Goal: Task Accomplishment & Management: Complete application form

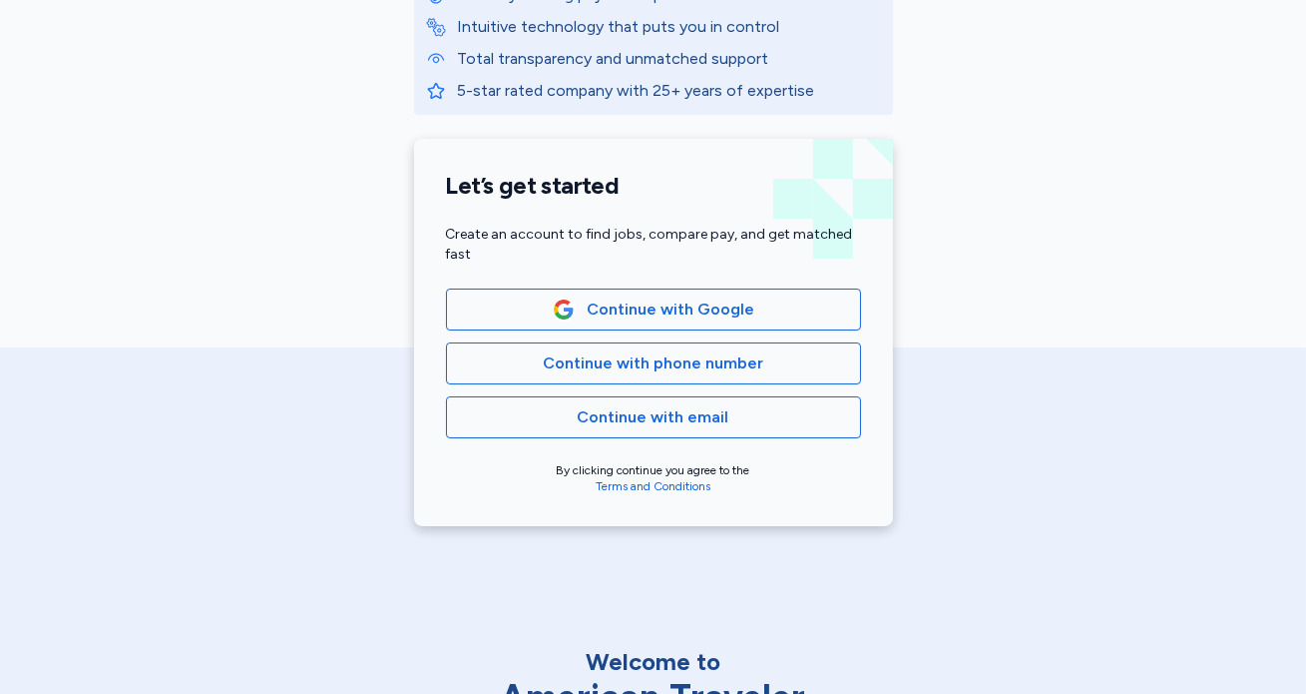
scroll to position [383, 0]
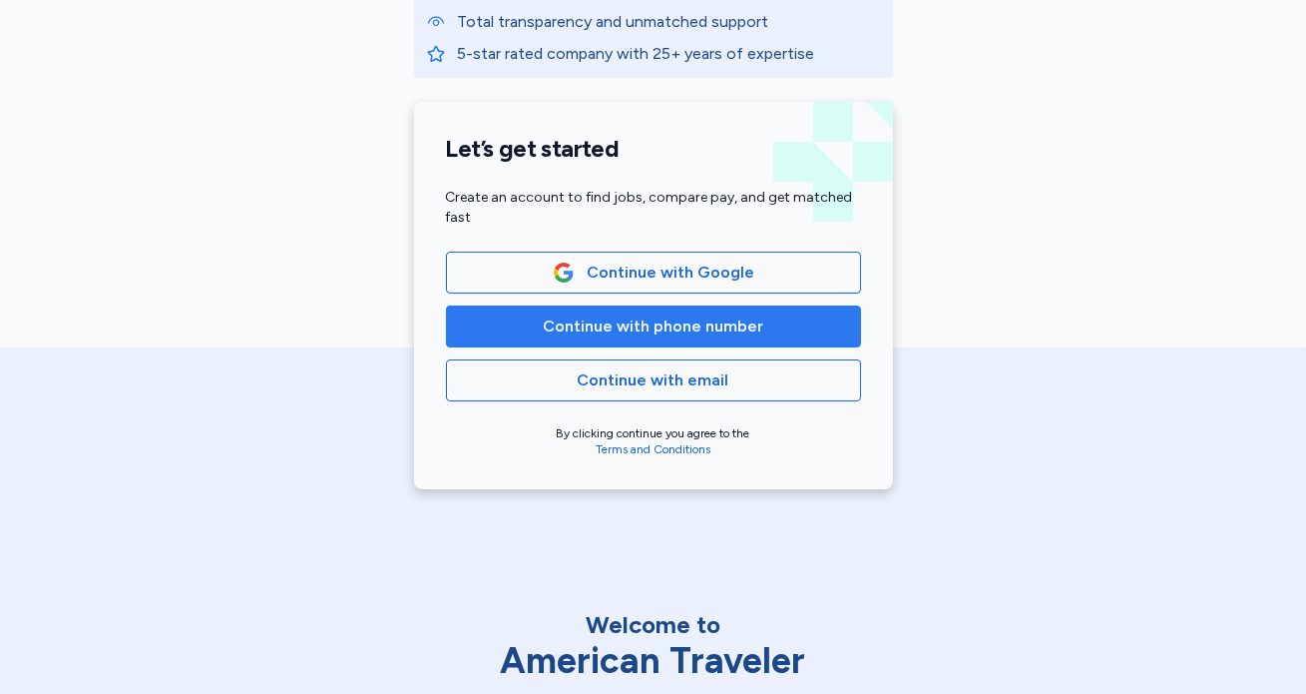
click at [608, 320] on span "Continue with phone number" at bounding box center [653, 326] width 221 height 24
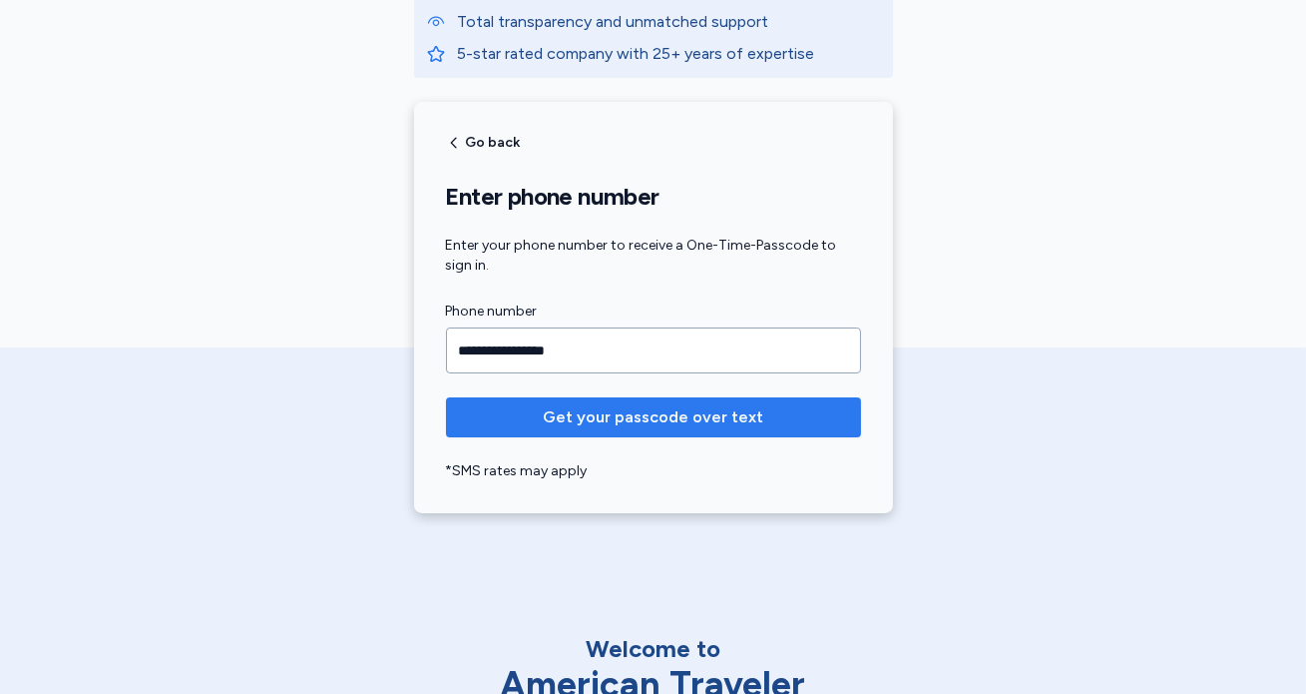
type input "**********"
click at [584, 400] on button "Get your passcode over text" at bounding box center [653, 417] width 415 height 40
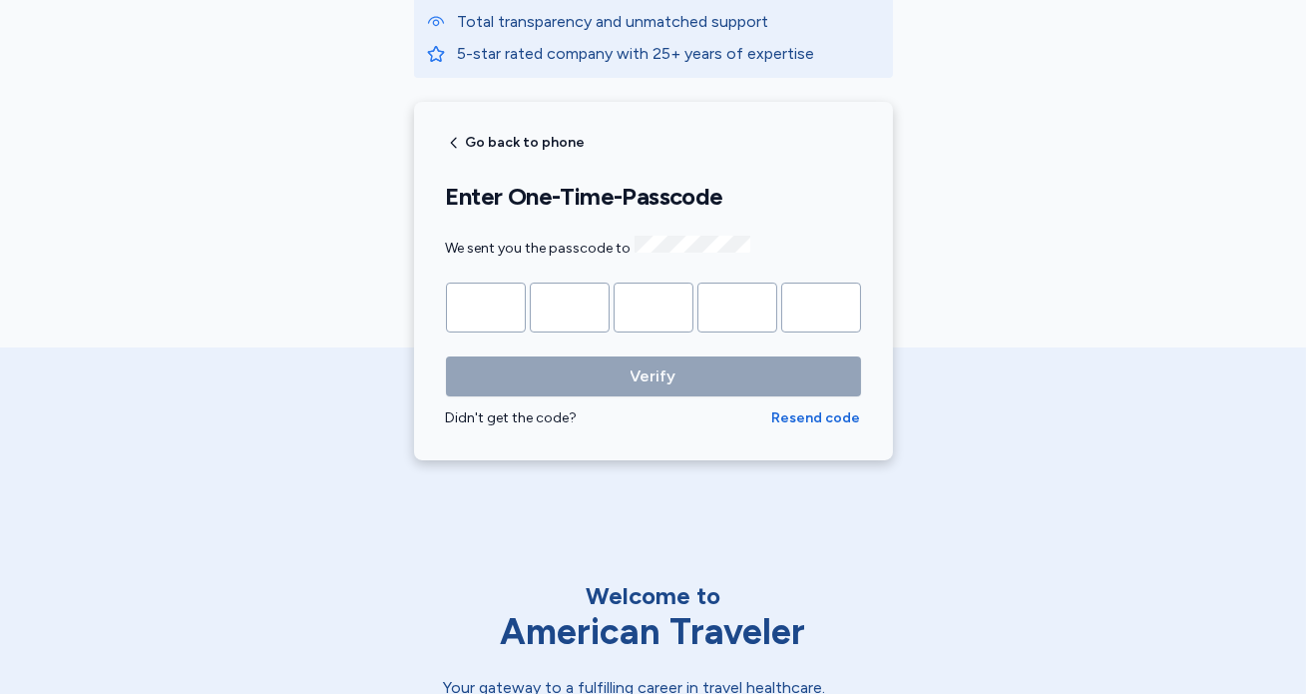
type input "*"
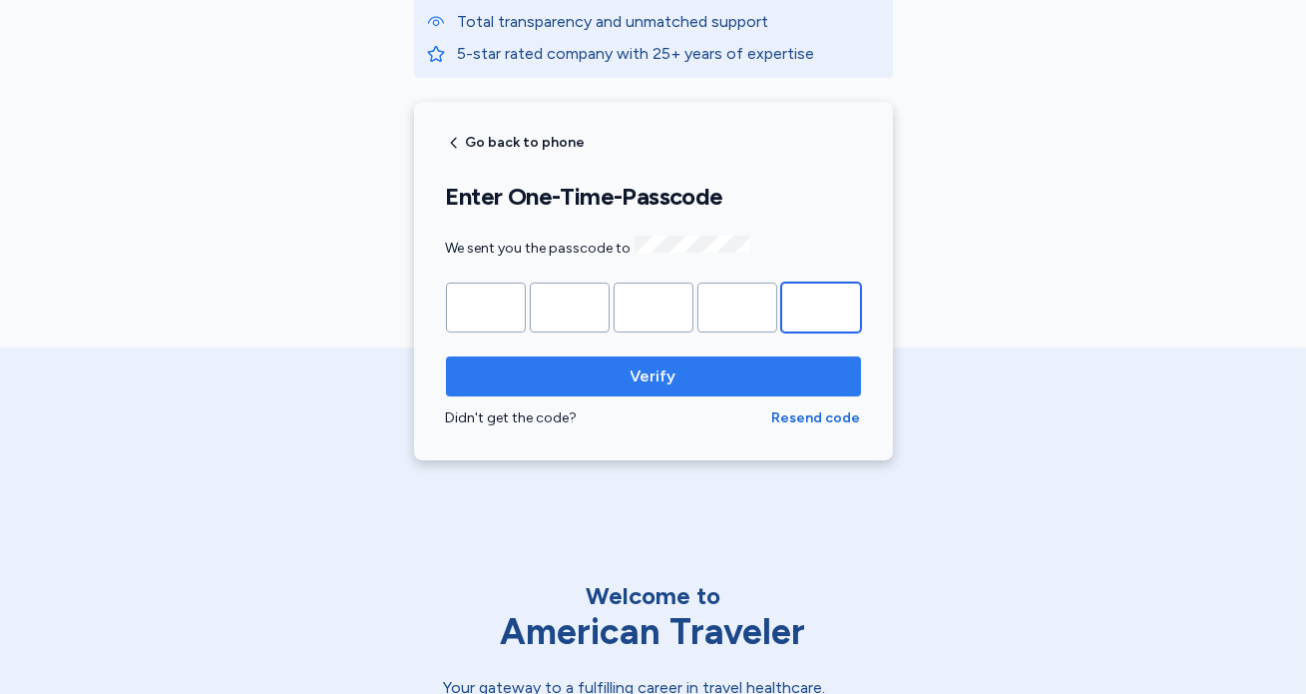
type input "*"
click at [589, 376] on span "Verify" at bounding box center [653, 376] width 383 height 24
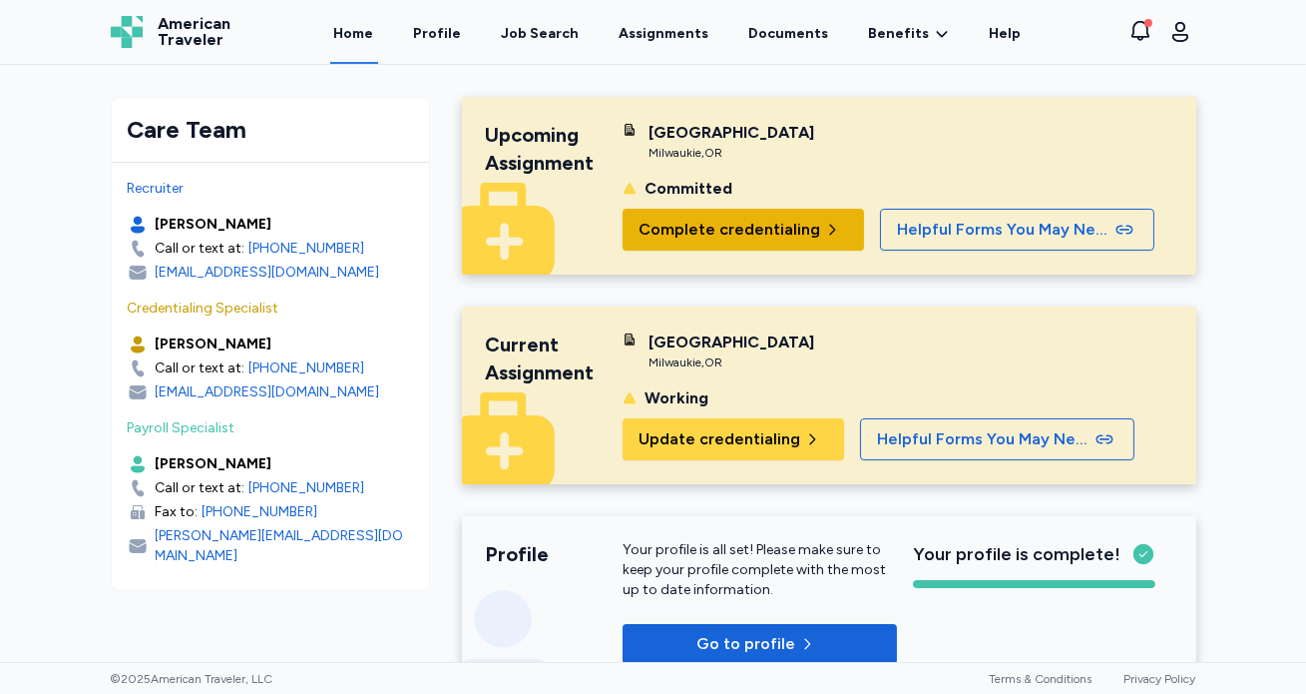
click at [692, 245] on button "Complete credentialing" at bounding box center [743, 230] width 241 height 42
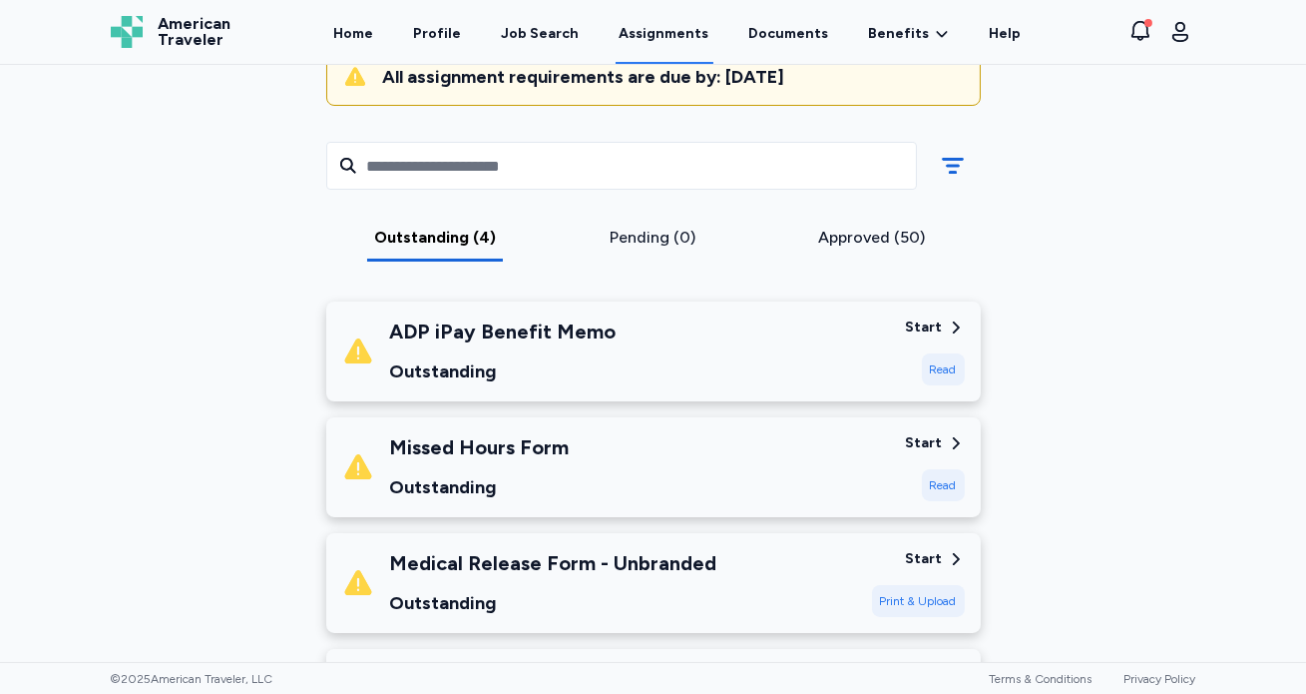
scroll to position [30, 0]
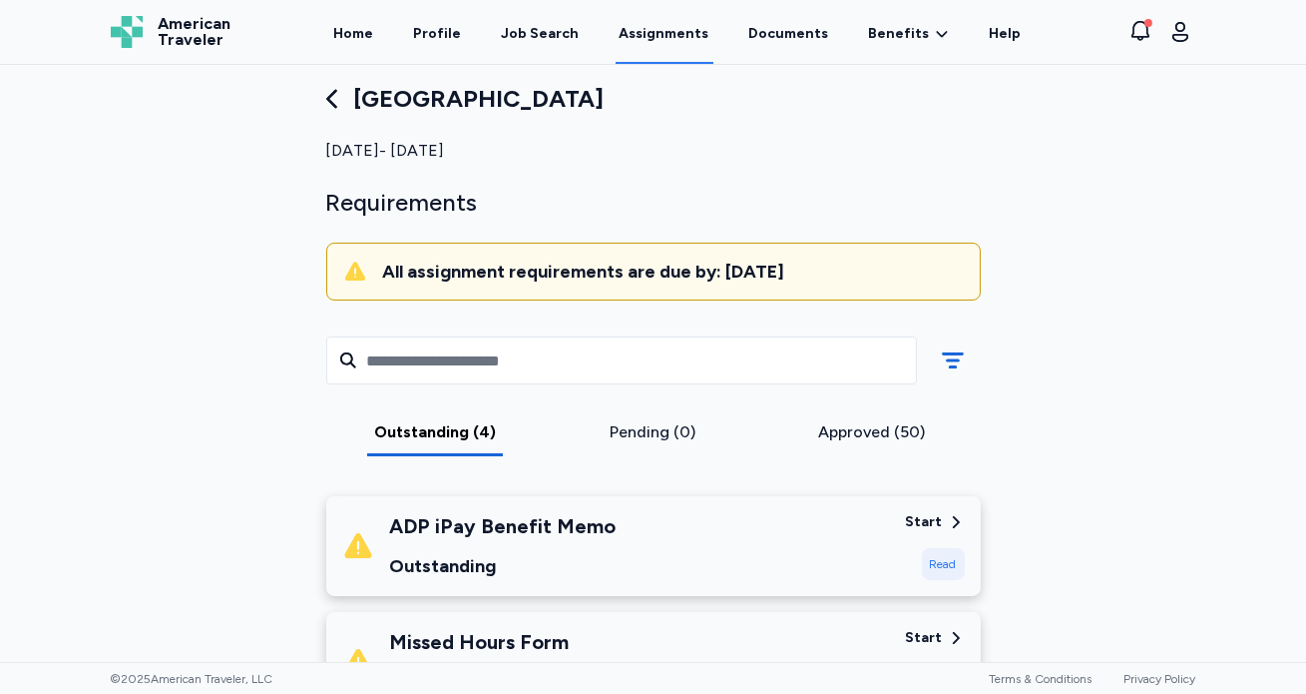
click at [935, 558] on div "Read" at bounding box center [943, 564] width 43 height 32
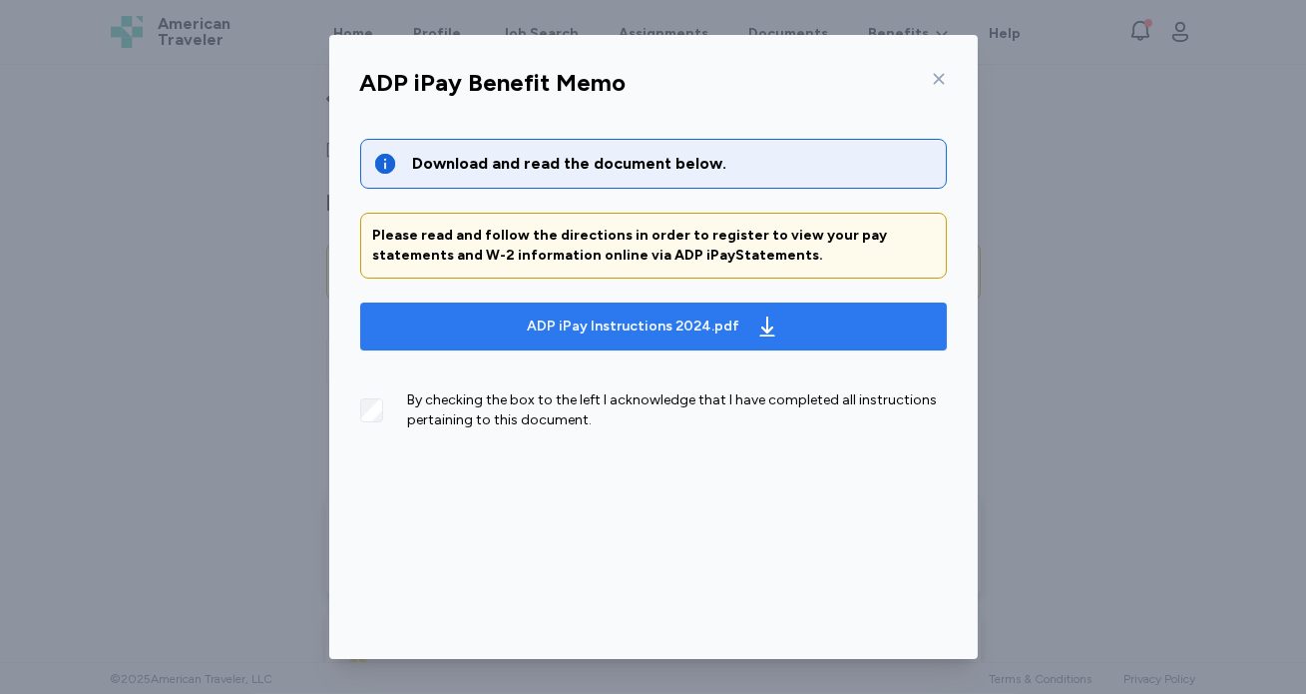
click at [629, 320] on div "ADP iPay Instructions 2024.pdf" at bounding box center [633, 326] width 213 height 20
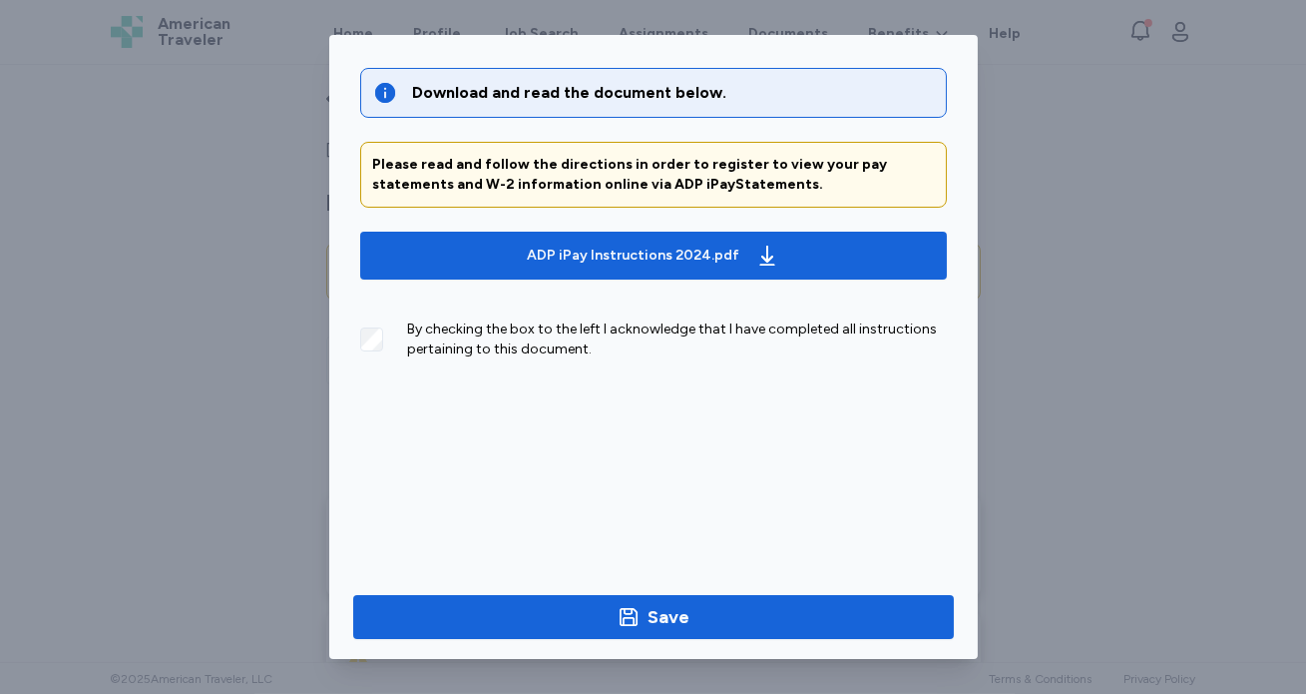
scroll to position [74, 0]
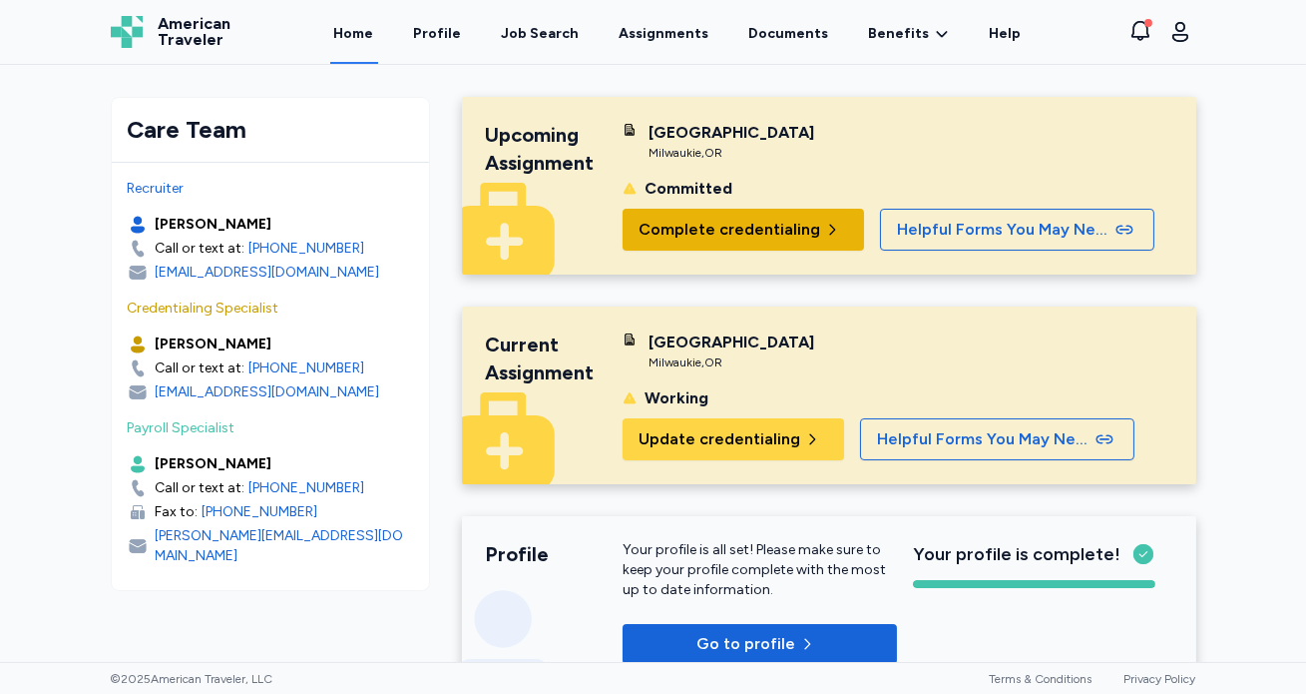
drag, startPoint x: 810, startPoint y: 248, endPoint x: 774, endPoint y: 214, distance: 50.1
click at [774, 214] on button "Complete credentialing" at bounding box center [743, 230] width 241 height 42
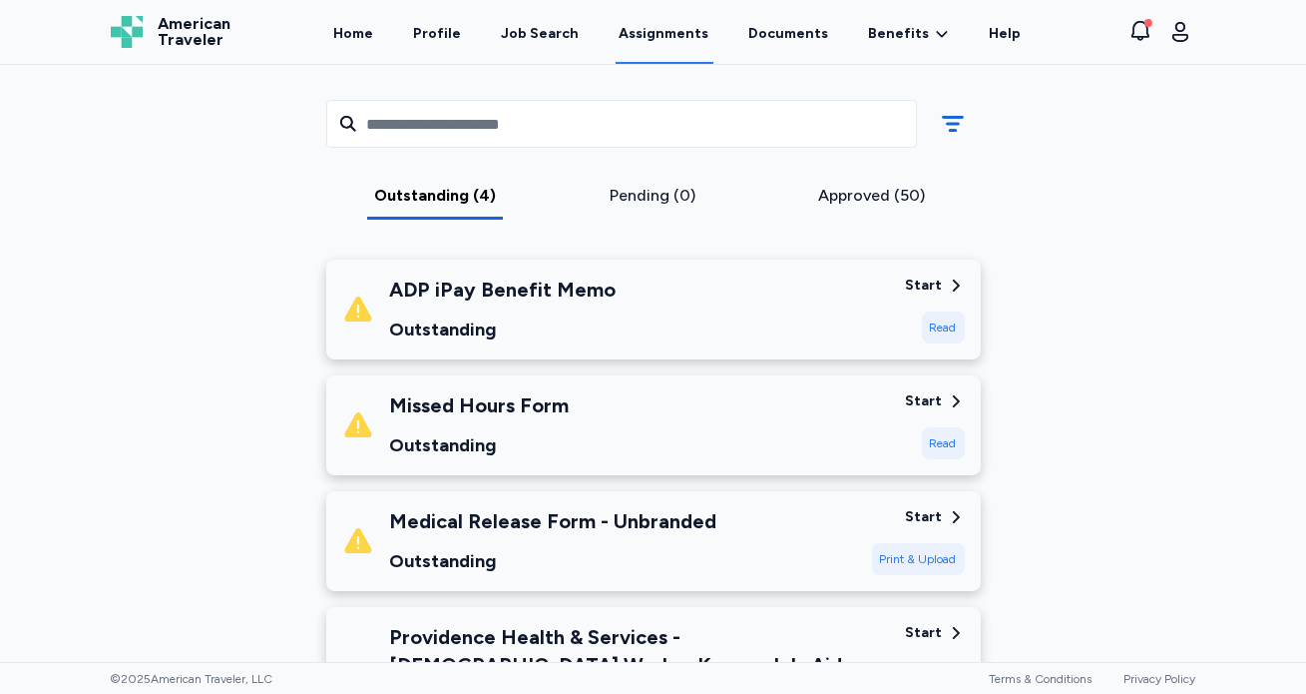
scroll to position [273, 0]
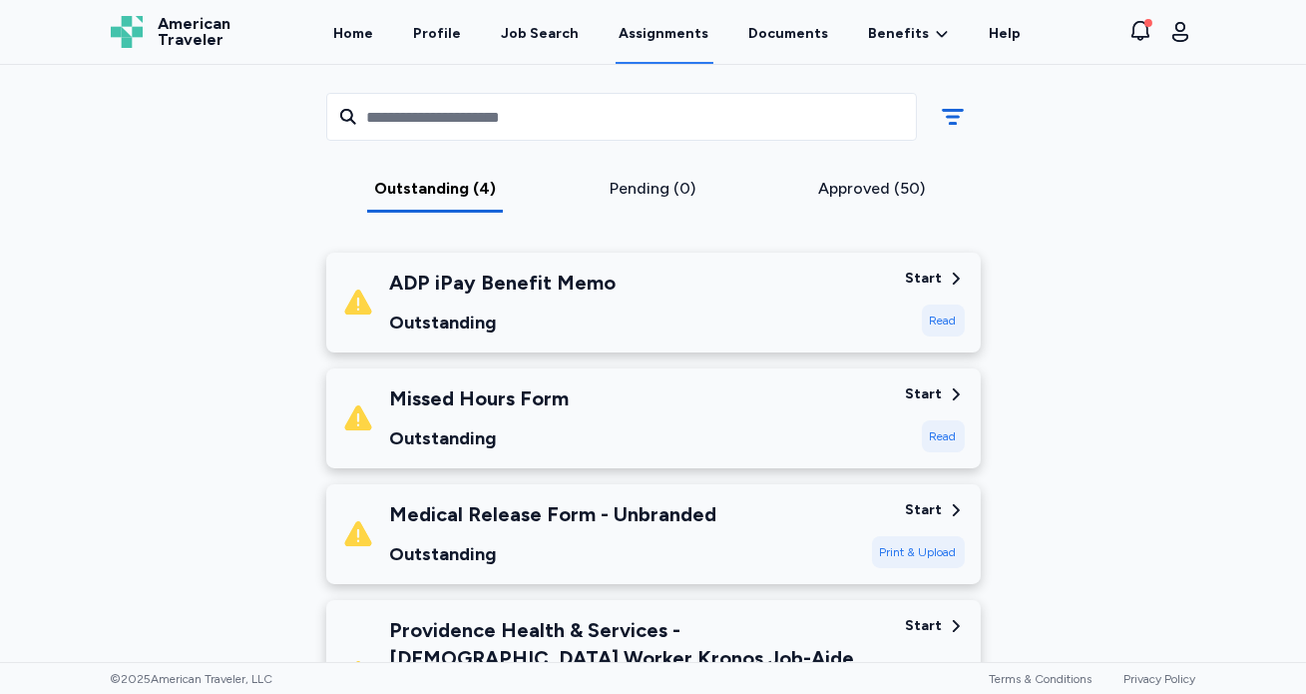
click at [923, 443] on div "Read" at bounding box center [943, 436] width 43 height 32
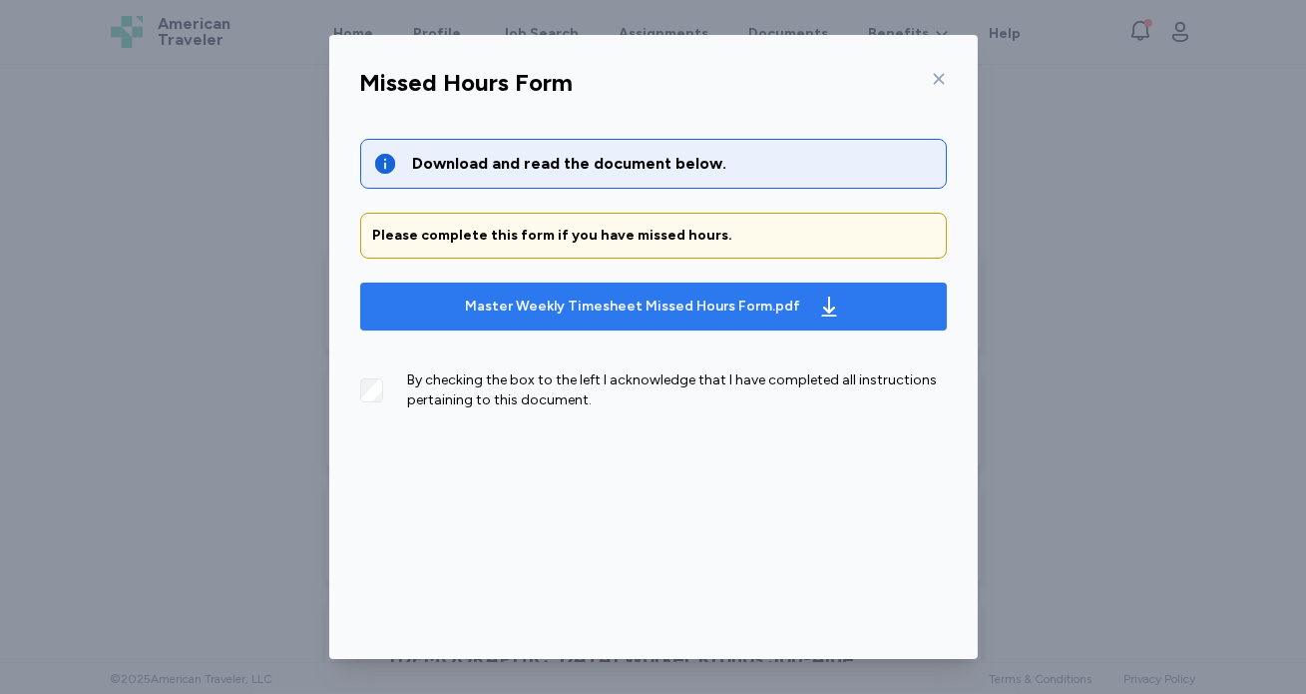
click at [649, 297] on div "Master Weekly Timesheet Missed Hours Form.pdf" at bounding box center [633, 306] width 335 height 20
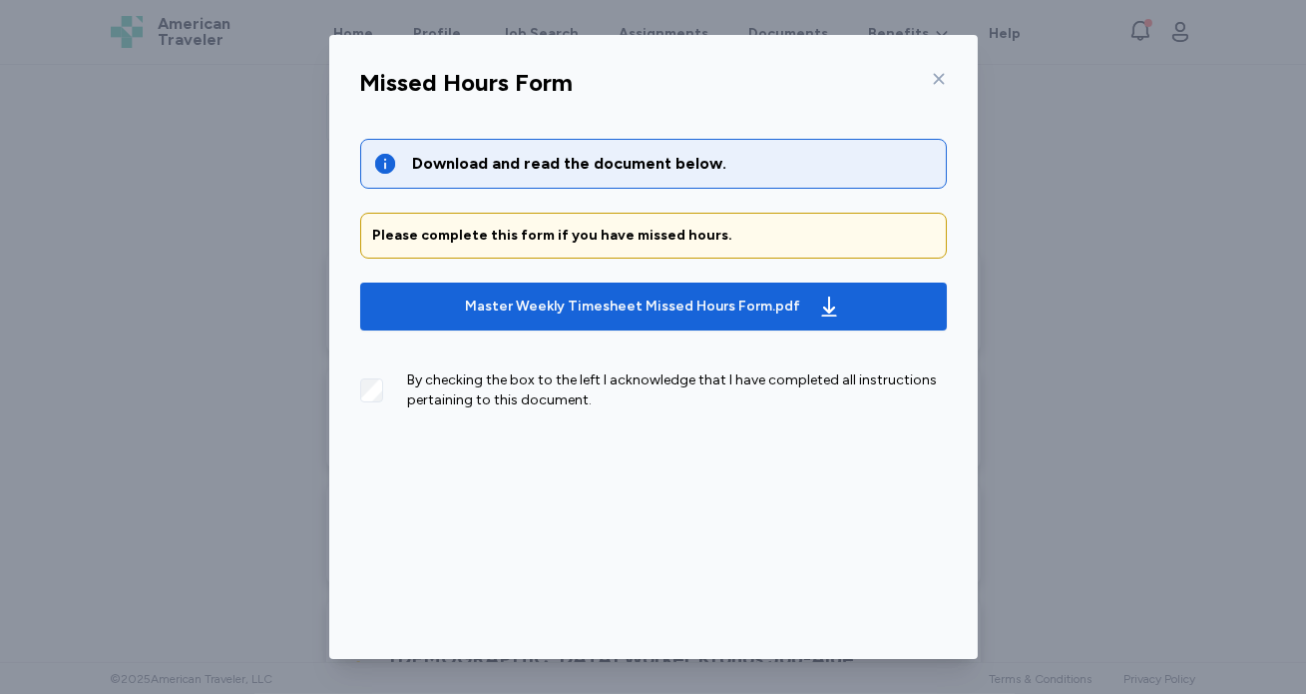
scroll to position [74, 0]
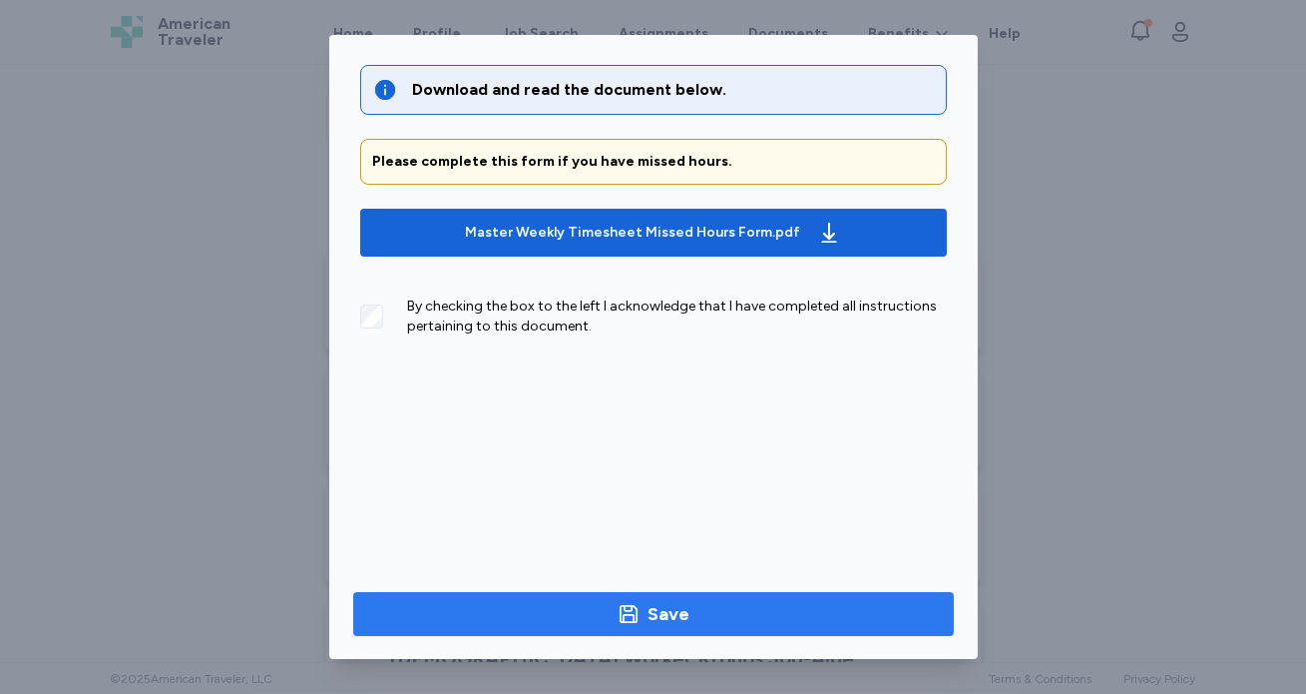
click at [699, 614] on span "Save" at bounding box center [653, 614] width 569 height 28
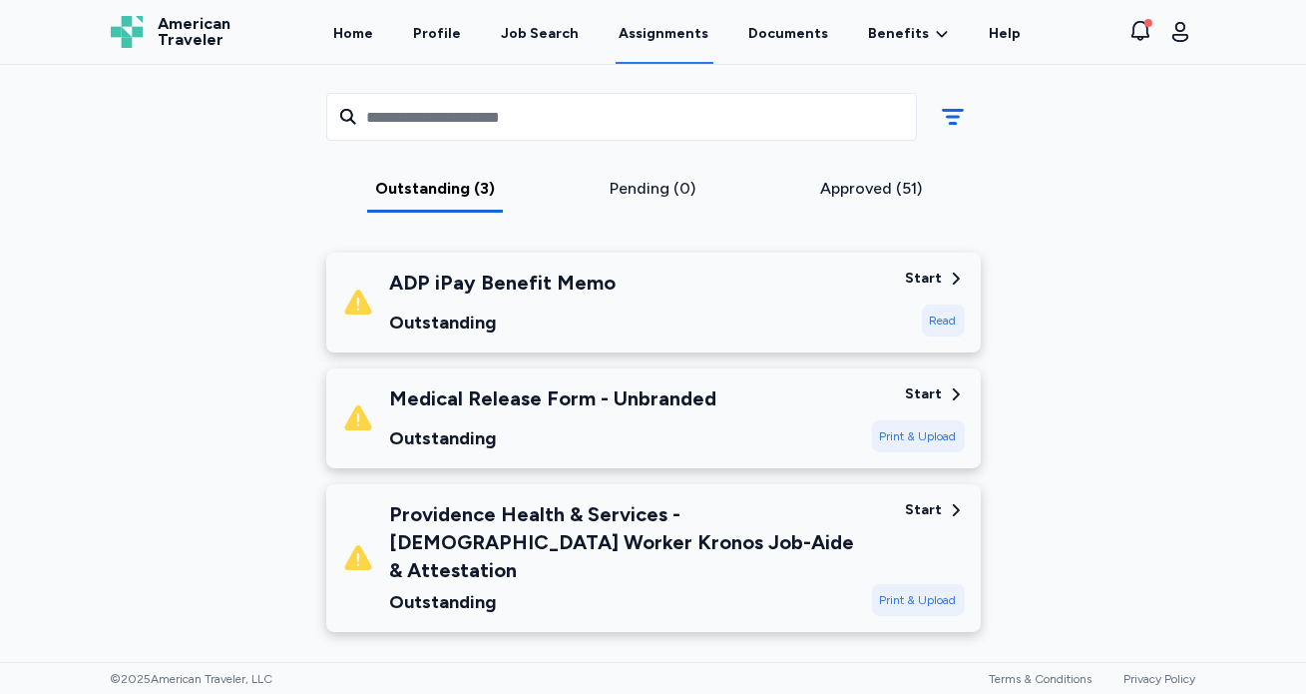
click at [930, 394] on div "Start" at bounding box center [924, 394] width 37 height 20
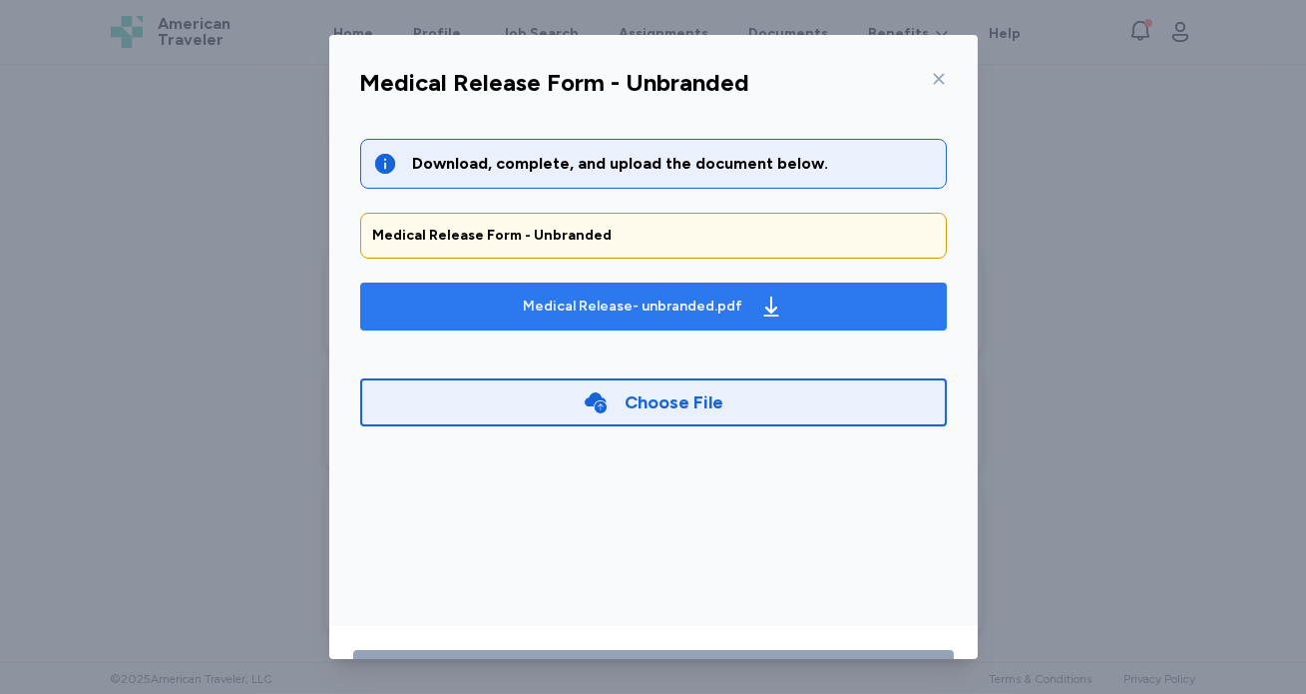
click at [667, 302] on div "Medical Release- unbranded.pdf" at bounding box center [634, 306] width 220 height 20
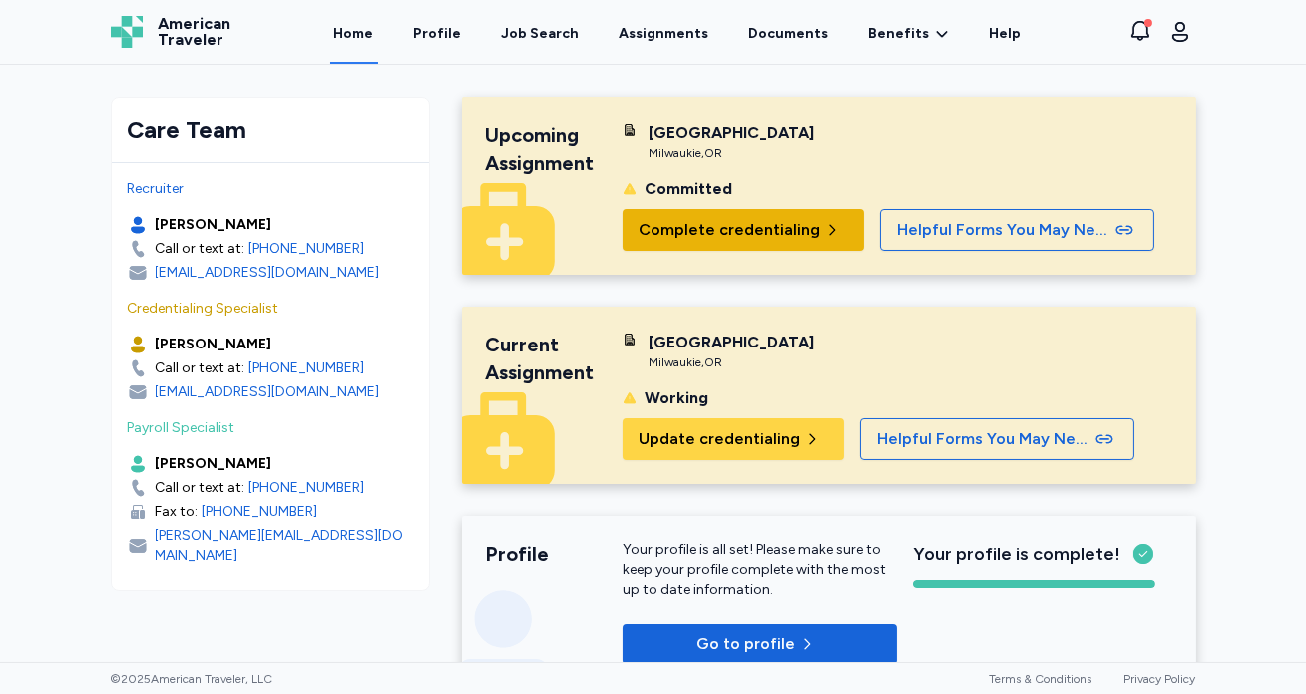
click at [741, 220] on span "Complete credentialing" at bounding box center [730, 230] width 182 height 24
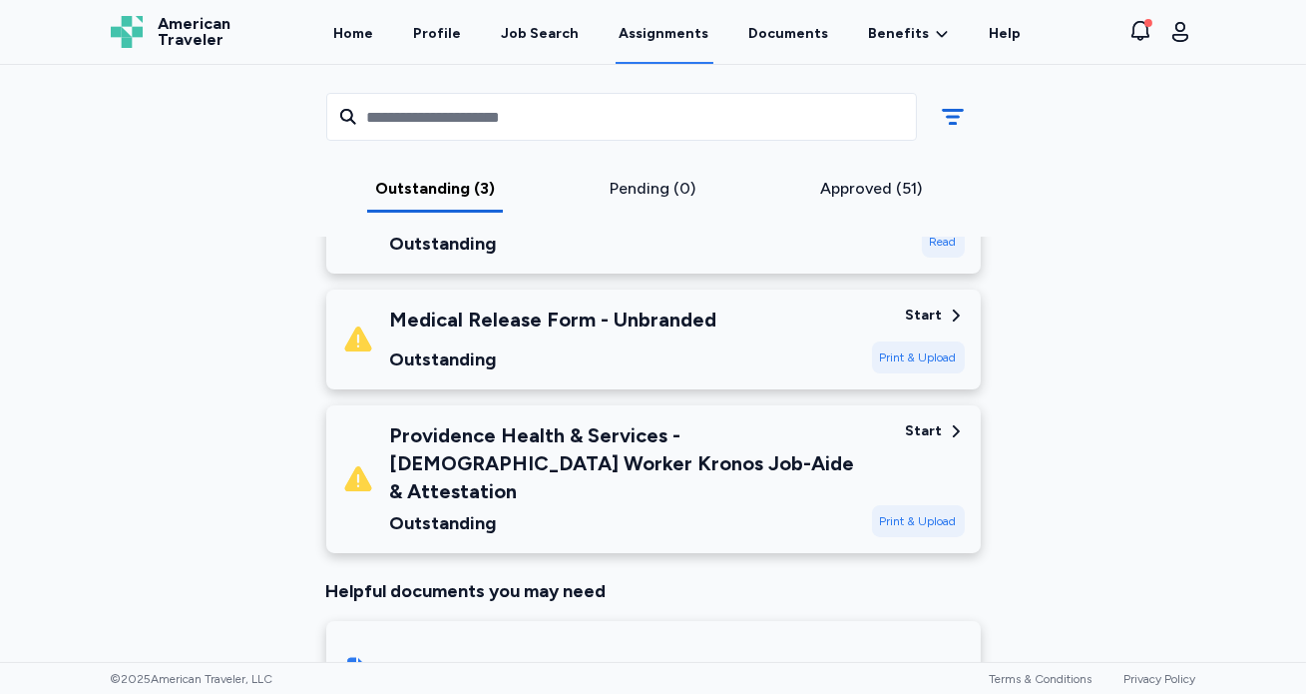
scroll to position [351, 0]
click at [888, 35] on span "Benefits" at bounding box center [899, 34] width 61 height 20
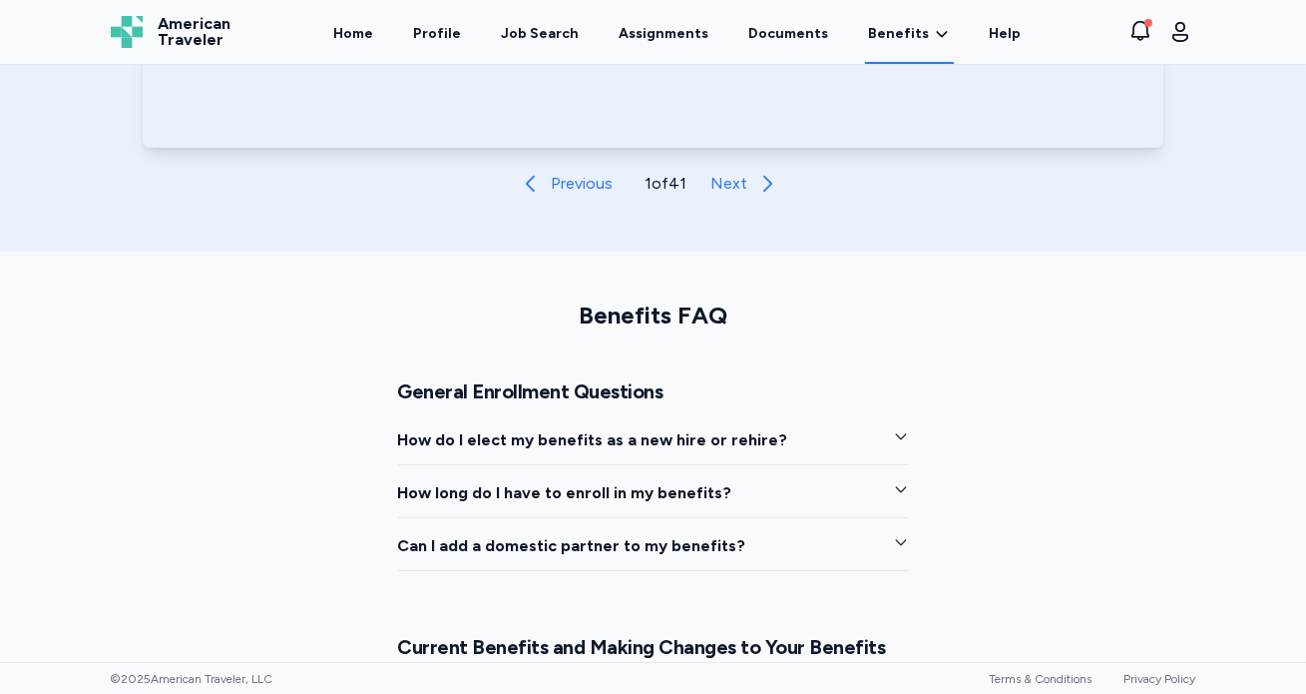
scroll to position [1342, 0]
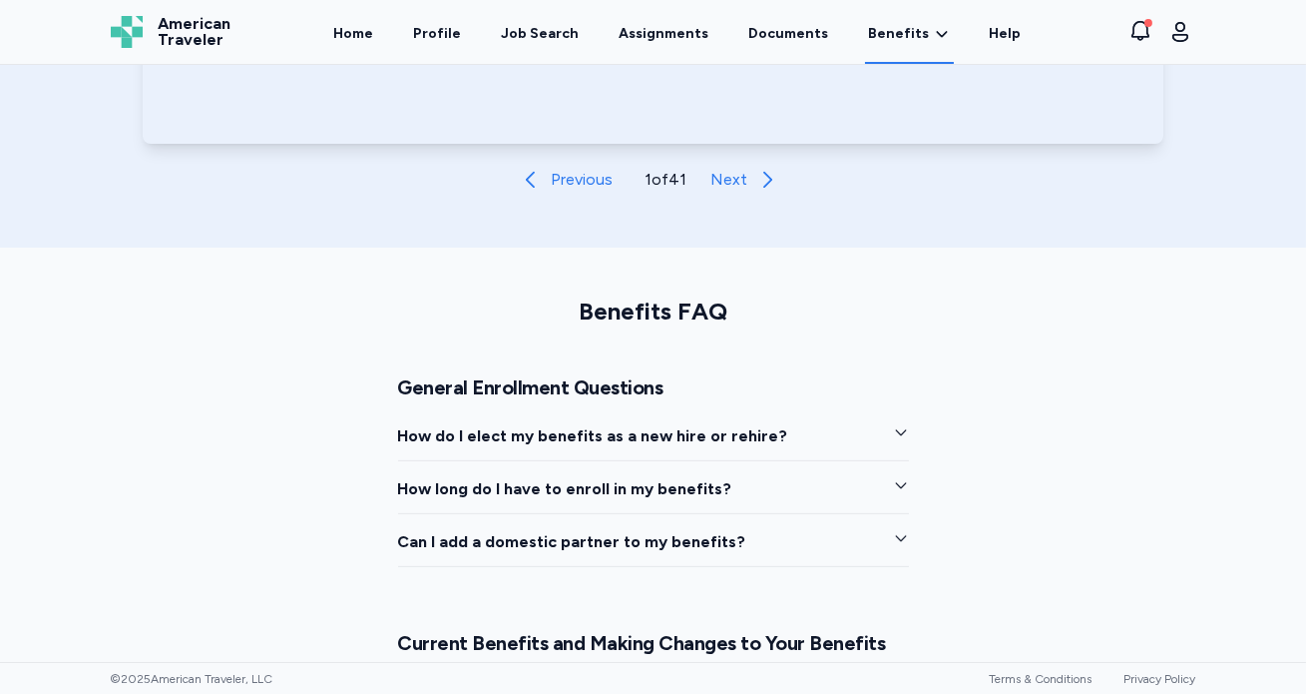
click at [893, 484] on icon "button" at bounding box center [901, 485] width 16 height 16
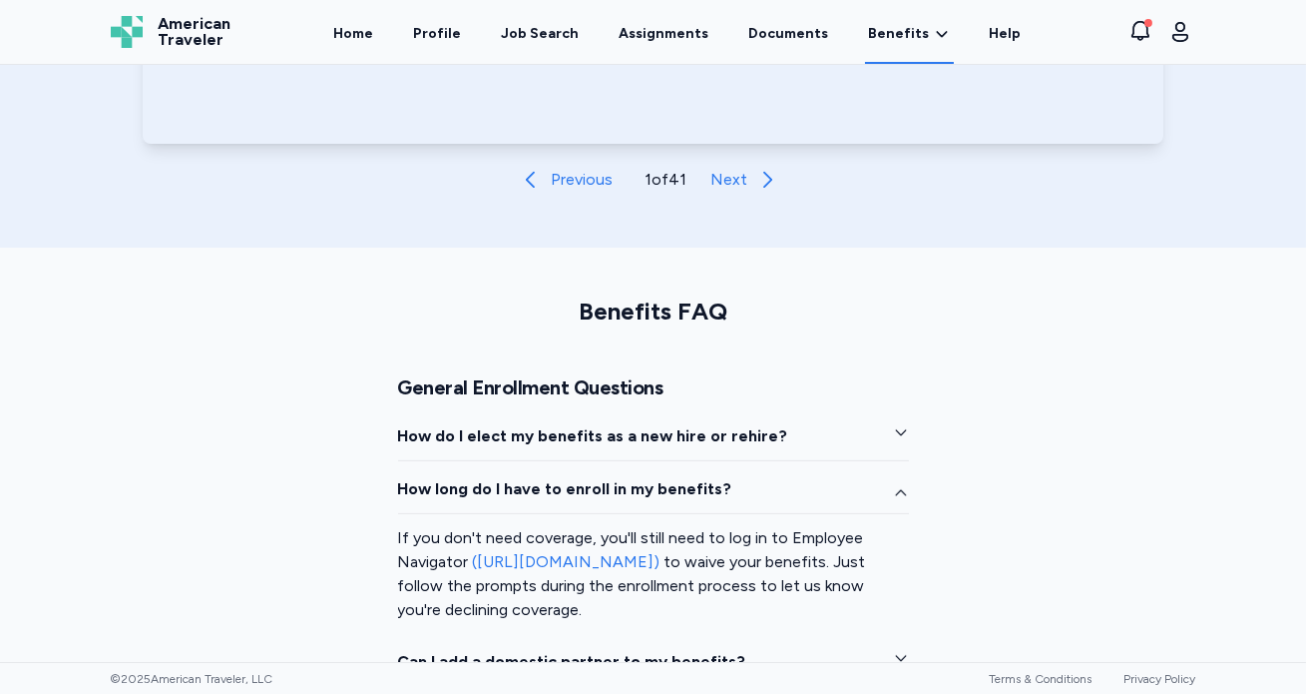
click at [614, 556] on link "([URL][DOMAIN_NAME])" at bounding box center [567, 561] width 188 height 19
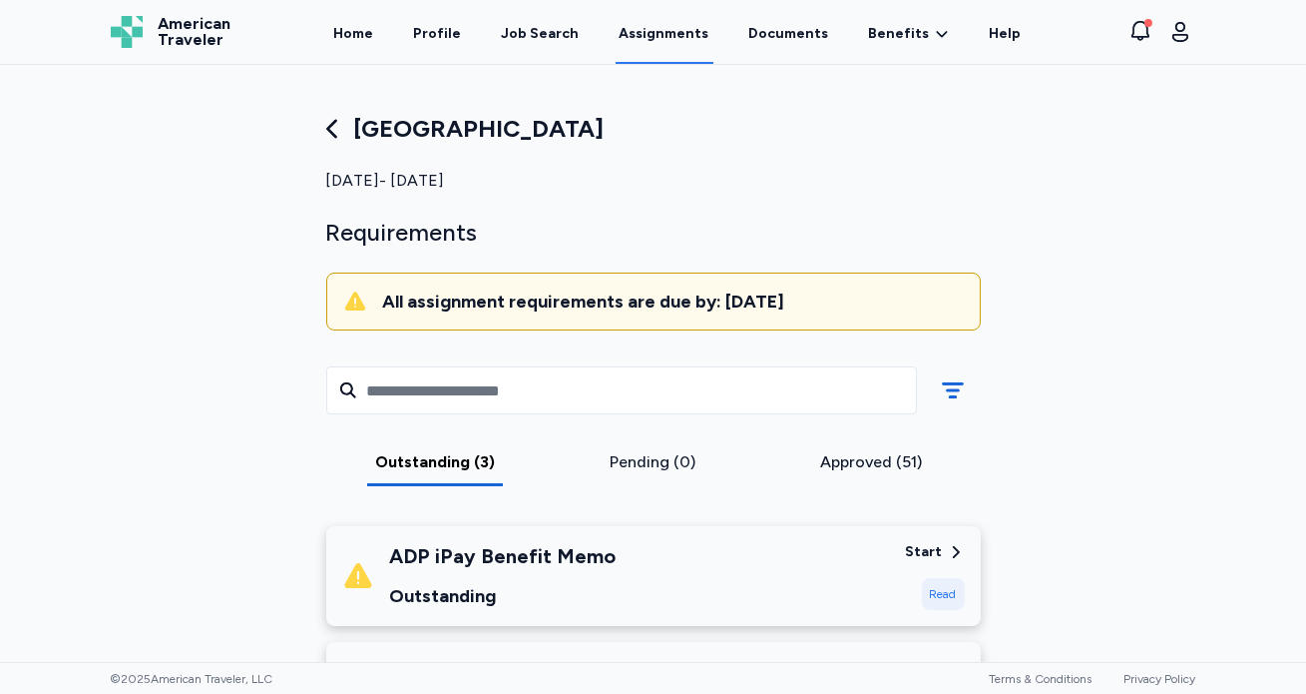
click at [942, 600] on div "Read" at bounding box center [943, 594] width 43 height 32
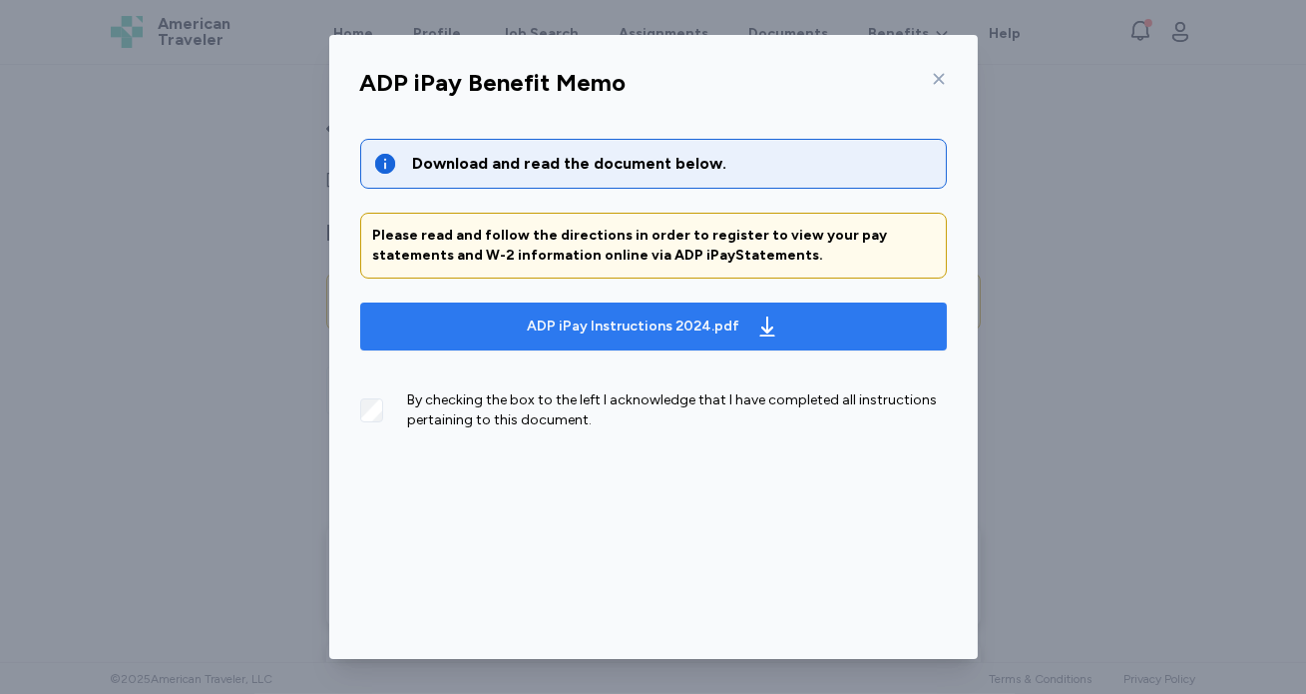
click at [650, 321] on div "ADP iPay Instructions 2024.pdf" at bounding box center [633, 326] width 213 height 20
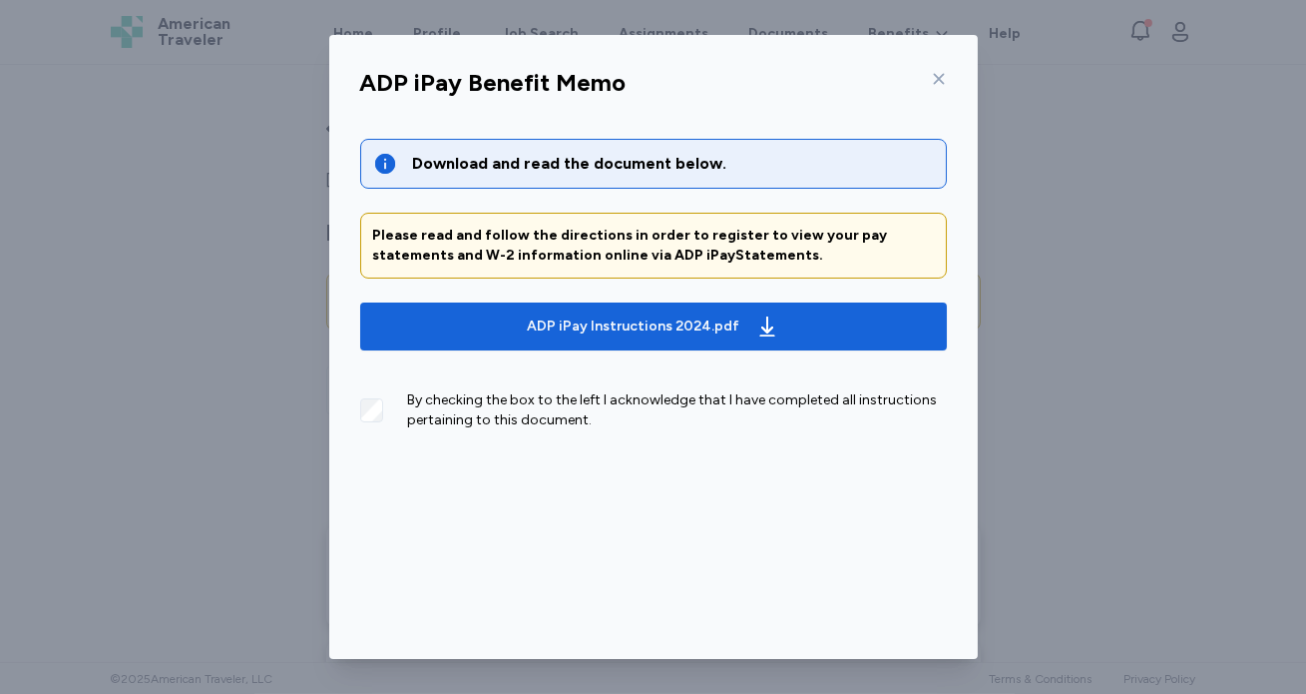
scroll to position [74, 0]
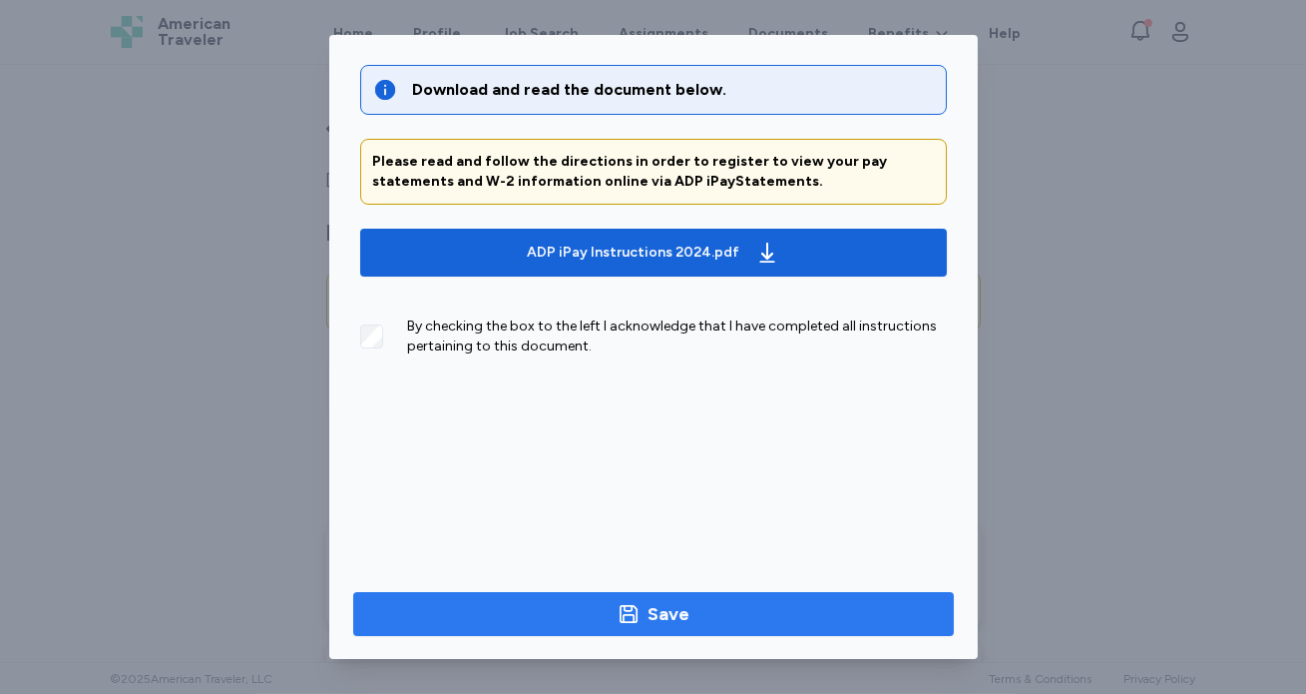
click at [665, 607] on div "Save" at bounding box center [670, 614] width 42 height 28
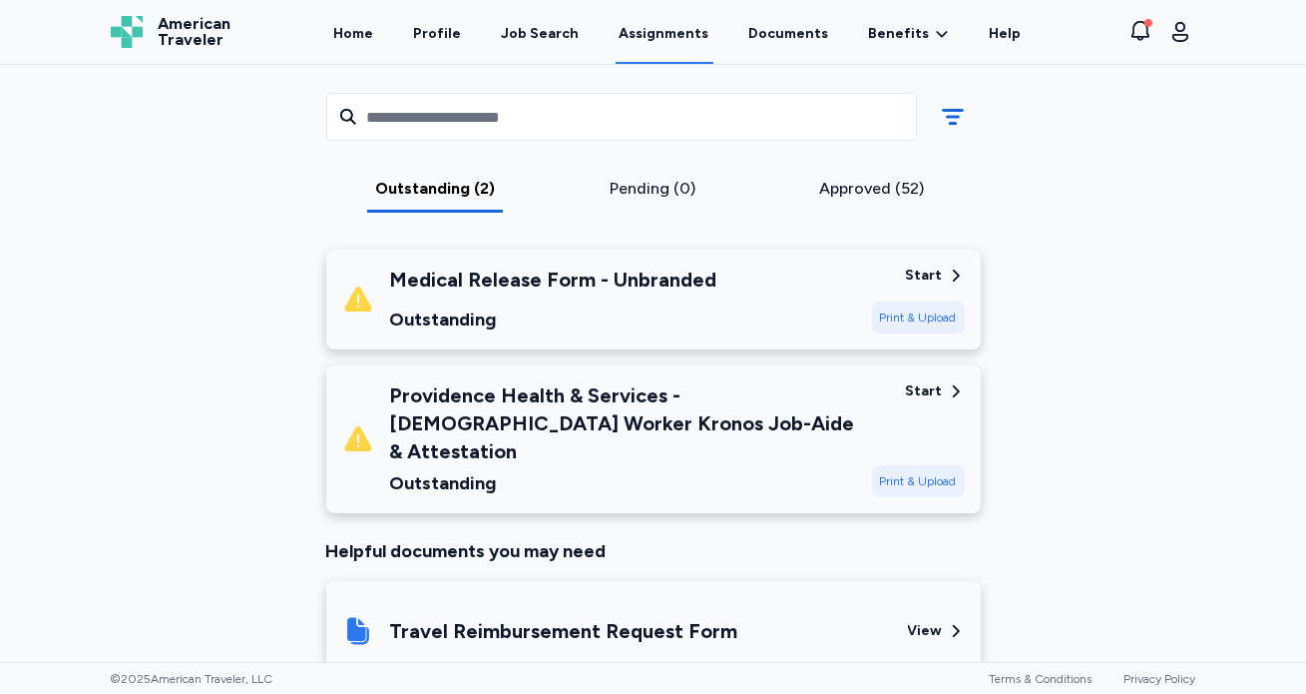
scroll to position [277, 0]
click at [921, 370] on div "Providence Health & Services - [DEMOGRAPHIC_DATA] Worker Kronos Job-Aide & Atte…" at bounding box center [653, 438] width 655 height 148
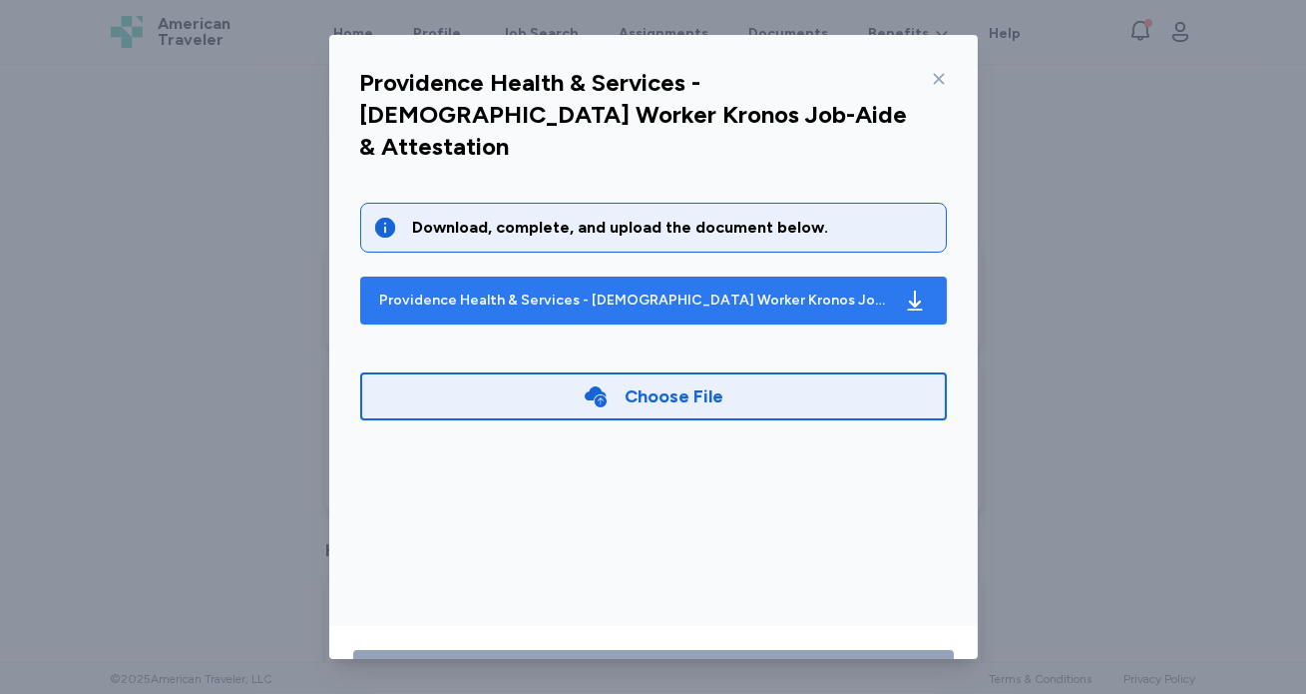
click at [685, 290] on div "Providence Health & Services - [DEMOGRAPHIC_DATA] Worker Kronos Job-Aide & Atte…" at bounding box center [633, 300] width 507 height 20
click at [597, 290] on div "Providence Health & Services - [DEMOGRAPHIC_DATA] Worker Kronos Job-Aide & Atte…" at bounding box center [633, 300] width 507 height 20
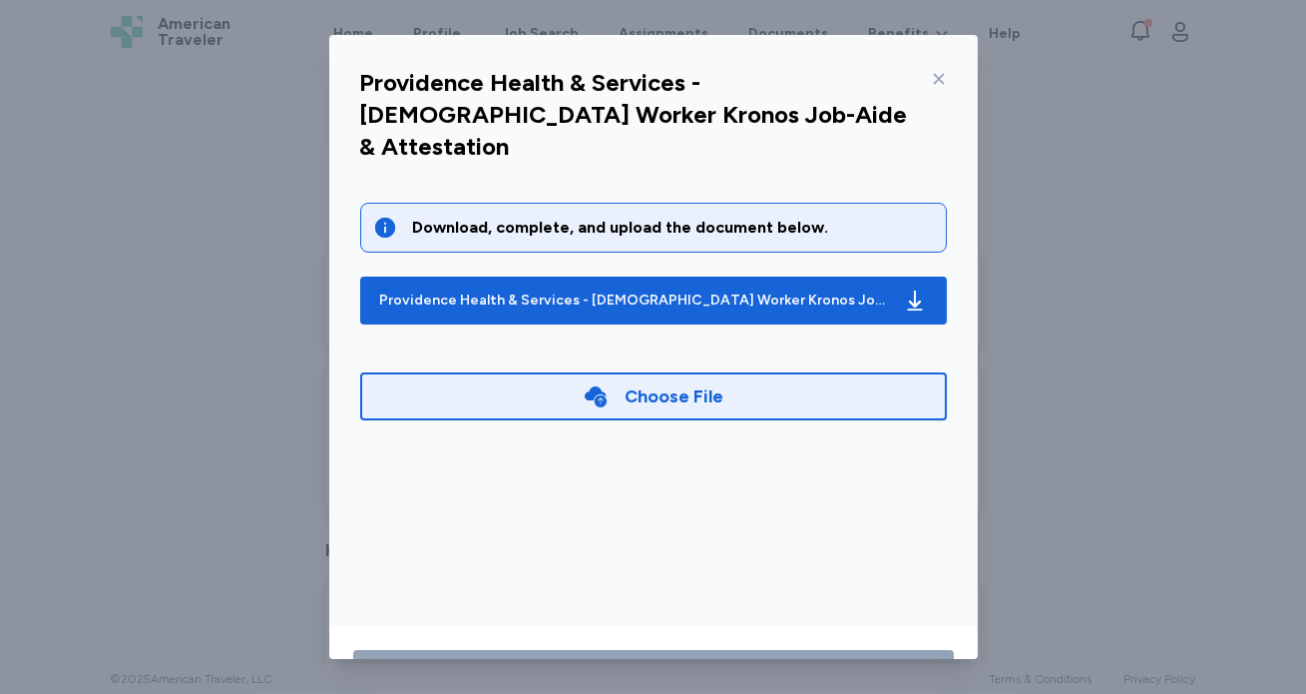
click at [719, 372] on div "Choose File" at bounding box center [653, 396] width 587 height 48
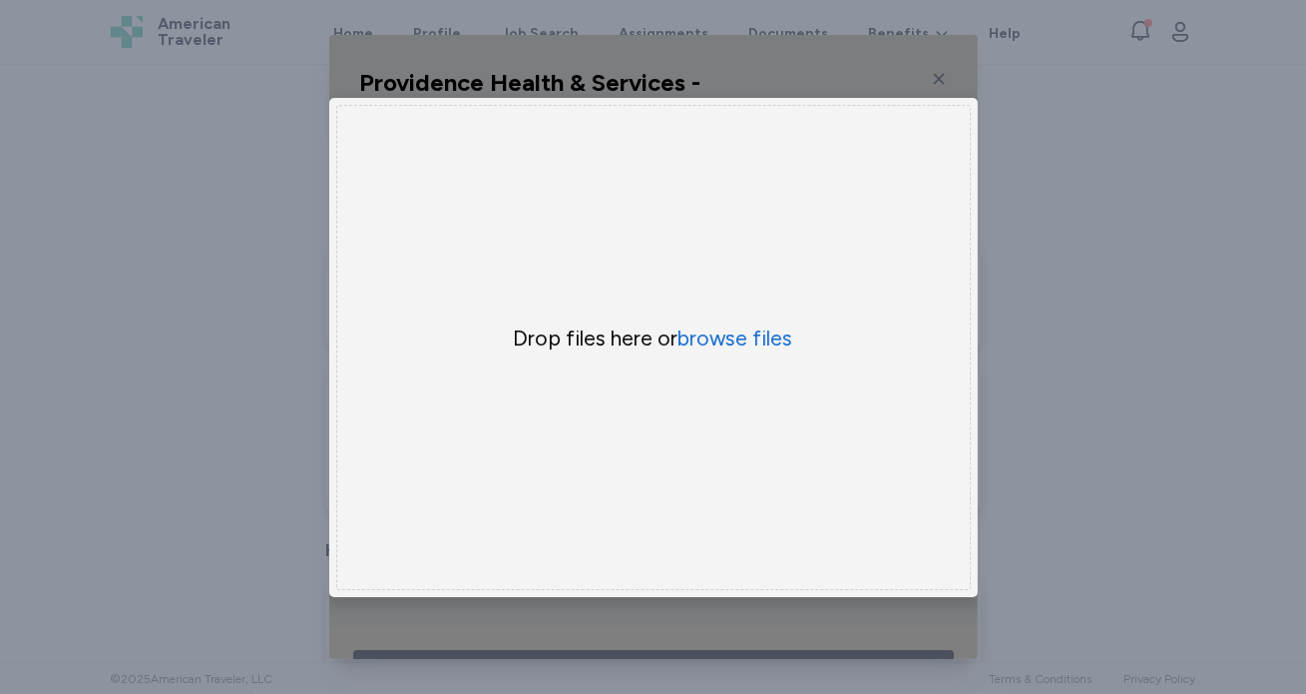
click at [1037, 109] on div "Providence Health & Services - [DEMOGRAPHIC_DATA] Worker Kronos Job-Aide & Atte…" at bounding box center [653, 347] width 1306 height 694
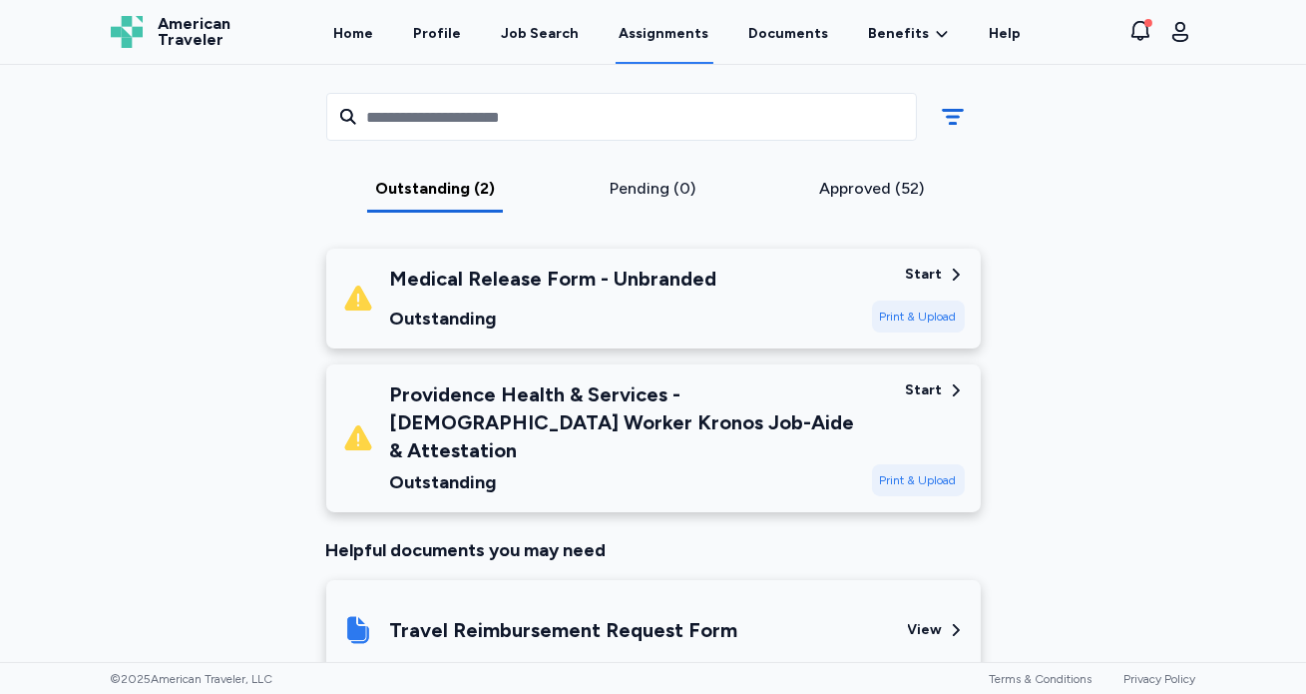
click at [931, 383] on div "Start" at bounding box center [924, 390] width 37 height 20
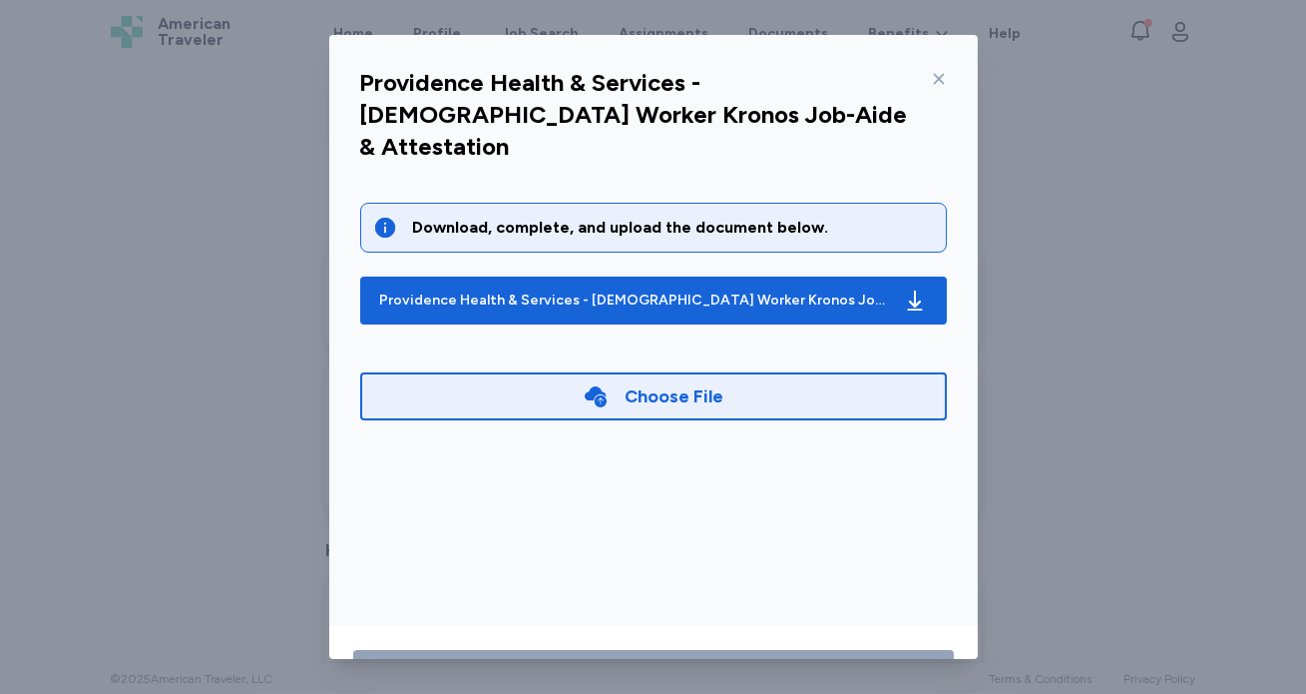
scroll to position [74, 0]
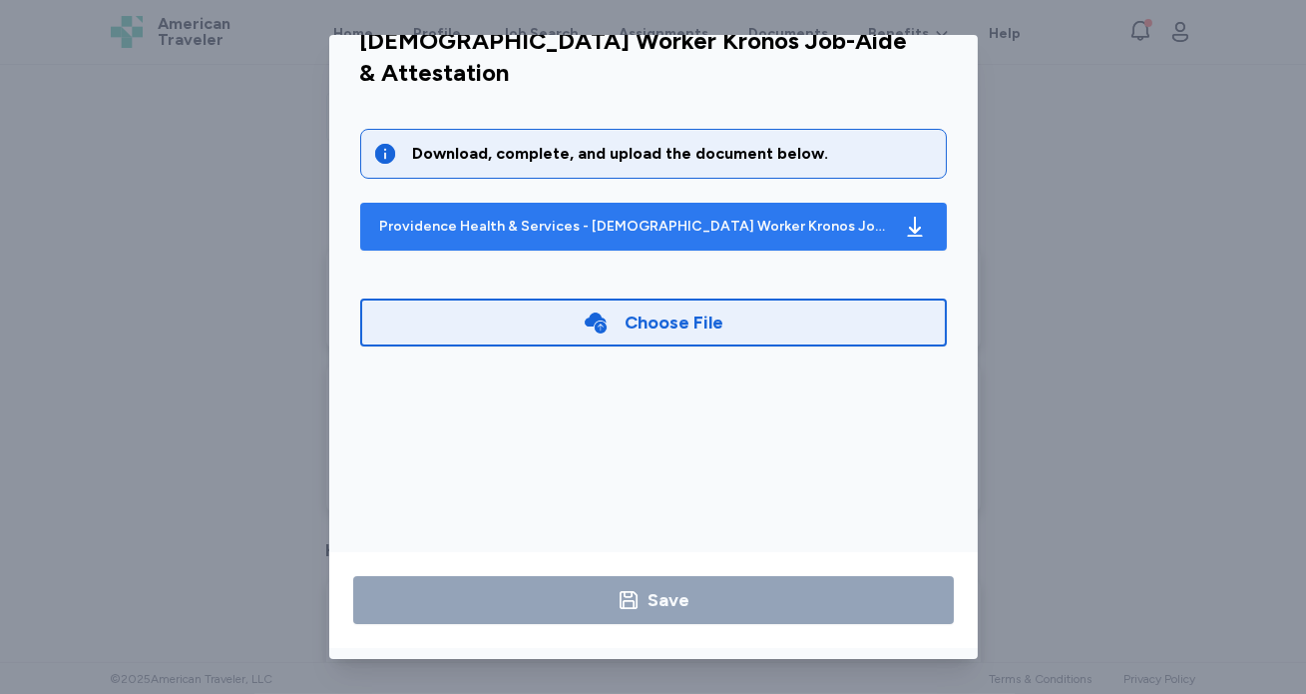
click at [685, 217] on div "Providence Health & Services - [DEMOGRAPHIC_DATA] Worker Kronos Job-Aide & Atte…" at bounding box center [633, 227] width 507 height 20
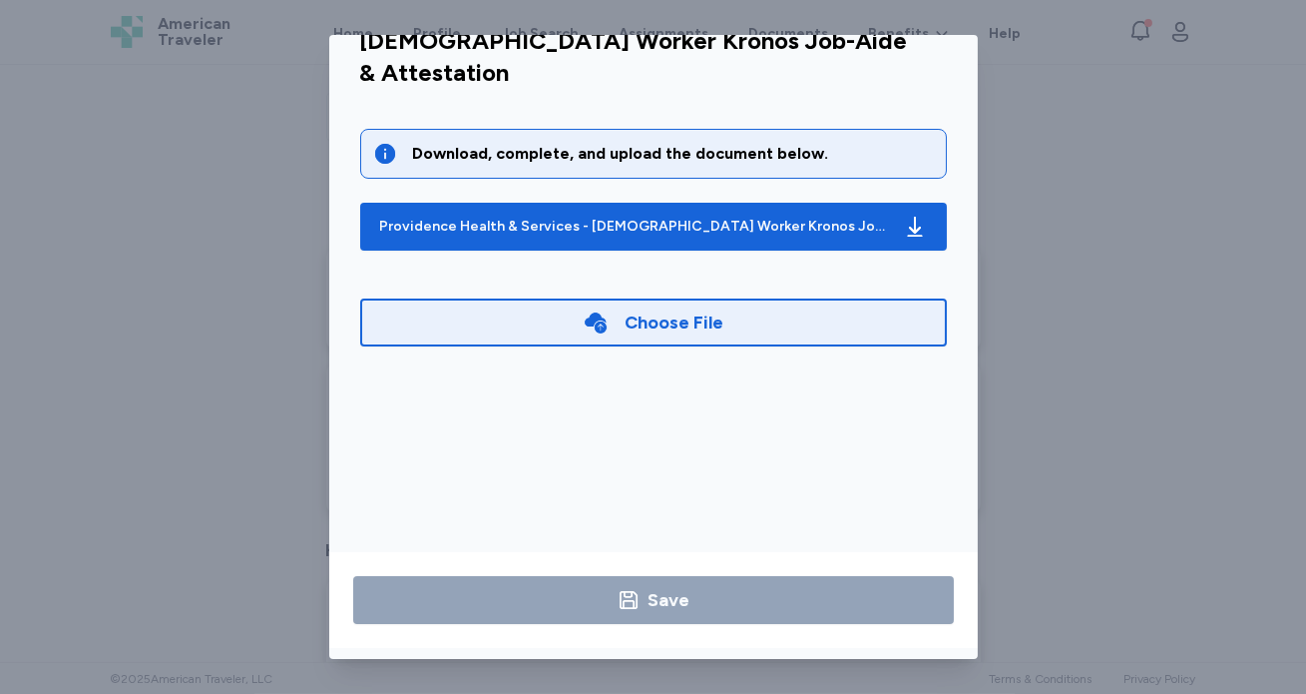
click at [1292, 278] on div "Providence Health & Services - [DEMOGRAPHIC_DATA] Worker Kronos Job-Aide & Atte…" at bounding box center [653, 347] width 1306 height 694
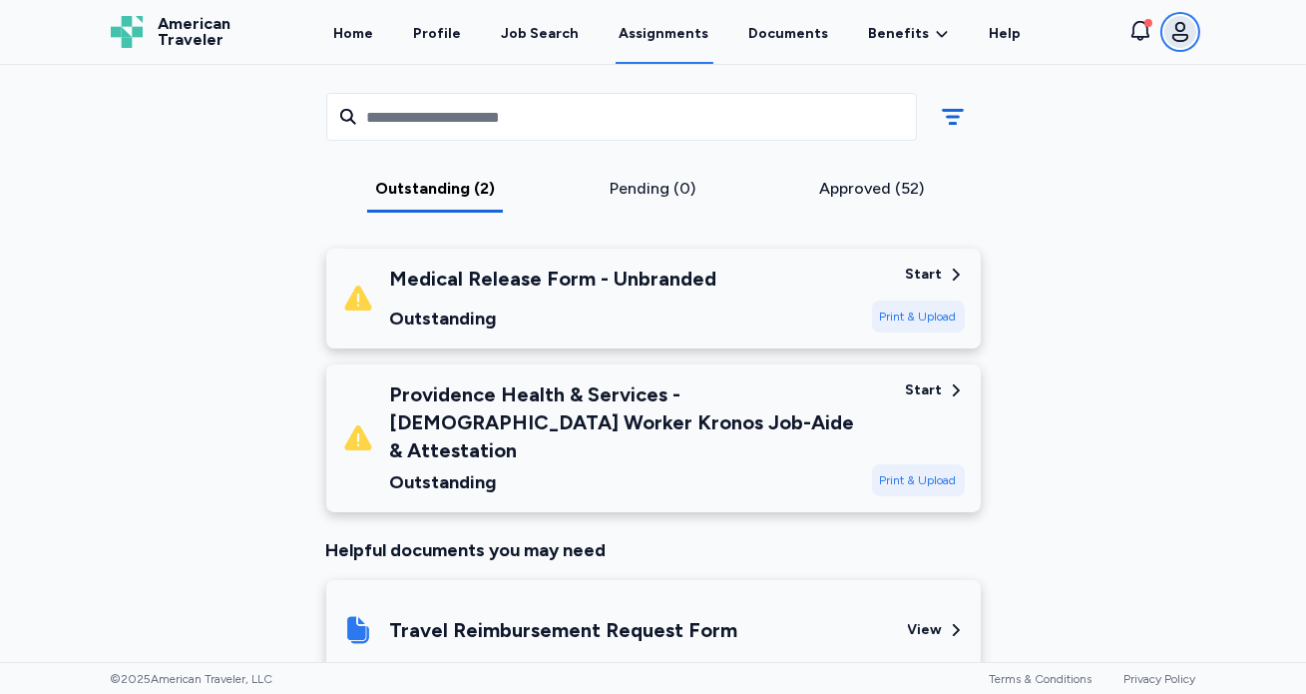
click at [1183, 21] on icon "button" at bounding box center [1181, 32] width 24 height 24
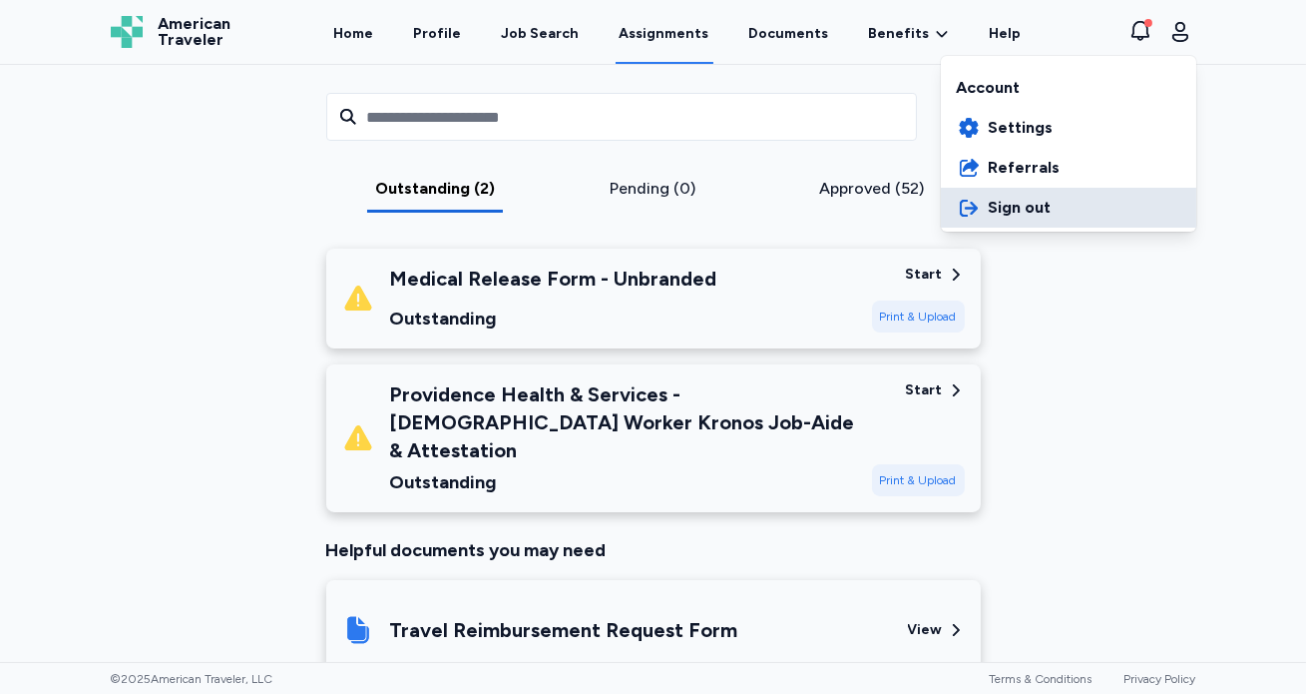
click at [997, 205] on span "Sign out" at bounding box center [1020, 208] width 63 height 24
